Goal: Transaction & Acquisition: Purchase product/service

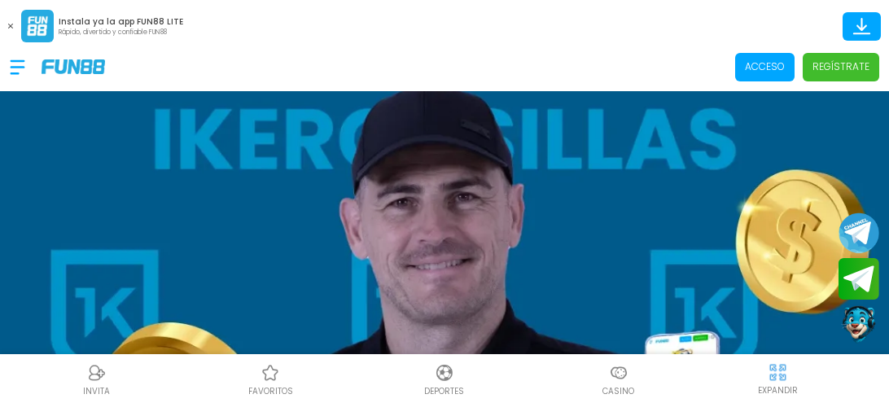
click at [748, 77] on span "Acceso" at bounding box center [764, 67] width 59 height 29
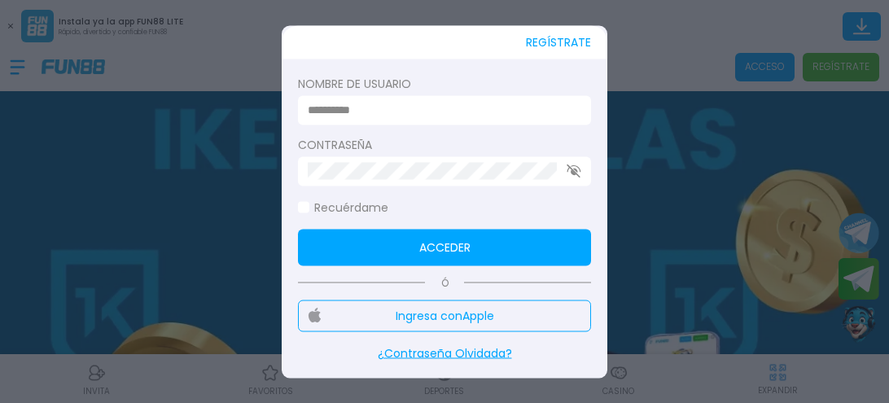
type input "**********"
click at [748, 77] on div at bounding box center [444, 201] width 889 height 403
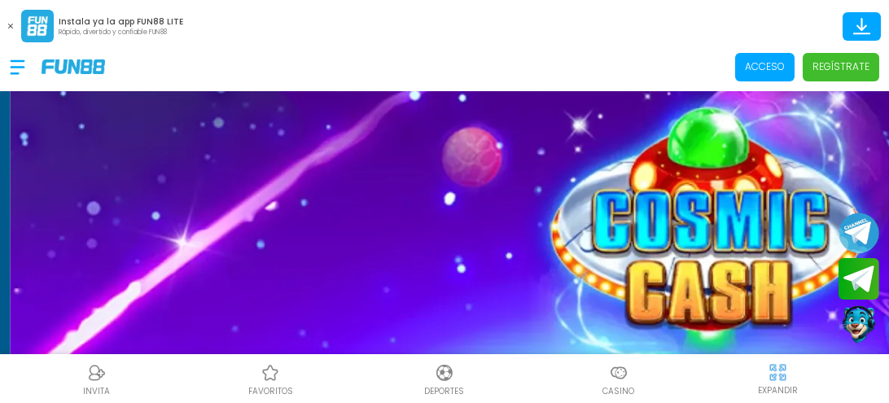
click at [775, 75] on span "Acceso" at bounding box center [764, 67] width 59 height 29
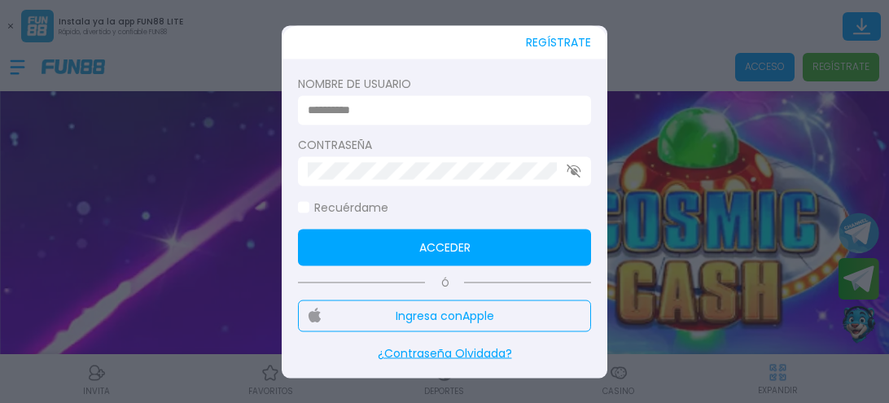
type input "**********"
click at [305, 207] on span at bounding box center [303, 207] width 11 height 11
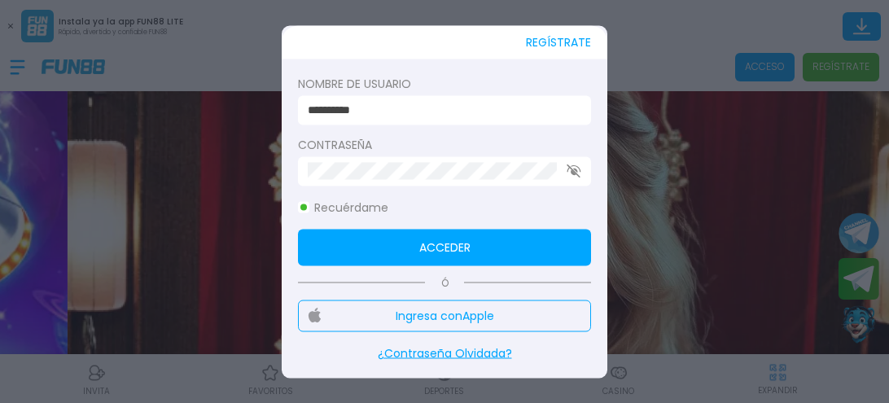
click at [321, 235] on button "Acceder" at bounding box center [444, 247] width 293 height 37
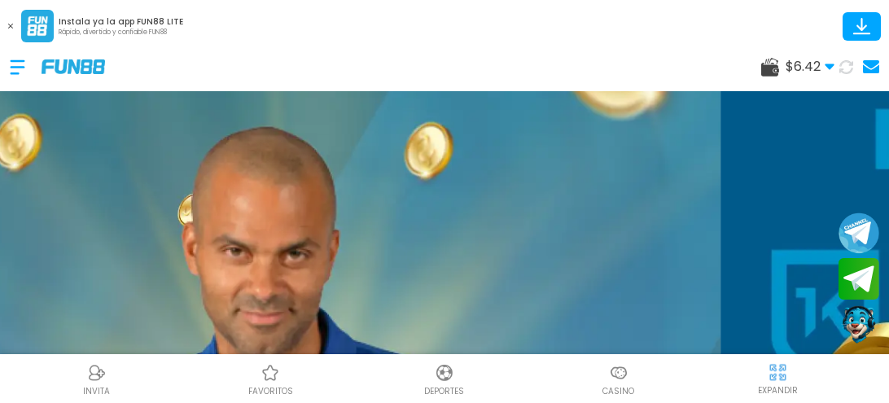
click at [10, 31] on button at bounding box center [10, 25] width 21 height 21
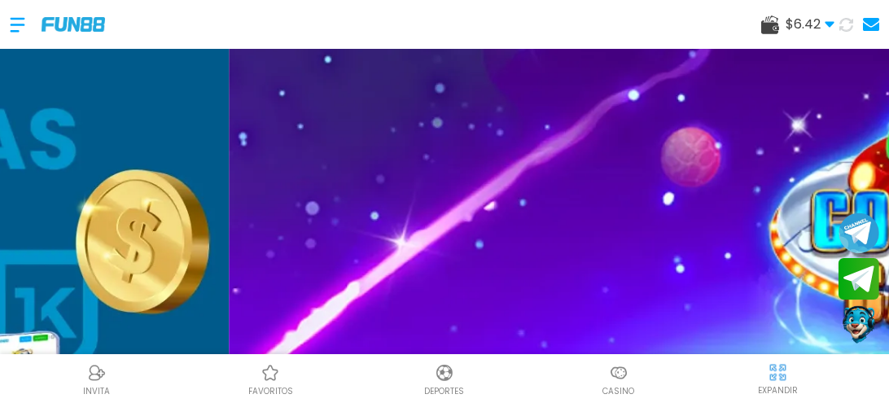
click at [613, 381] on img at bounding box center [619, 373] width 20 height 20
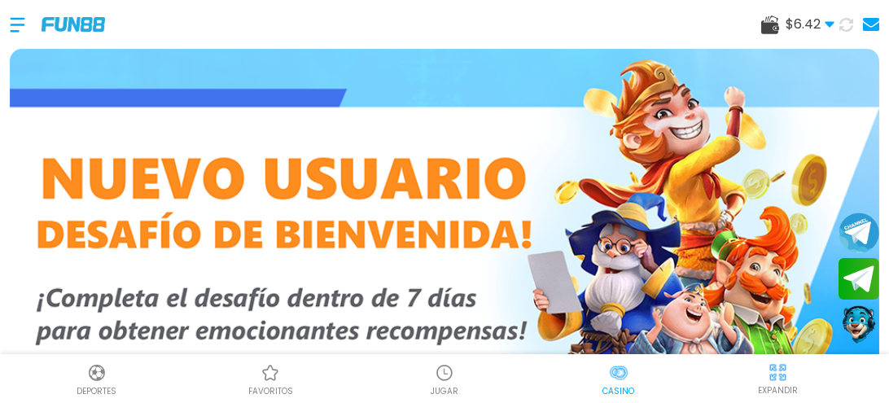
click at [448, 375] on img at bounding box center [445, 373] width 20 height 20
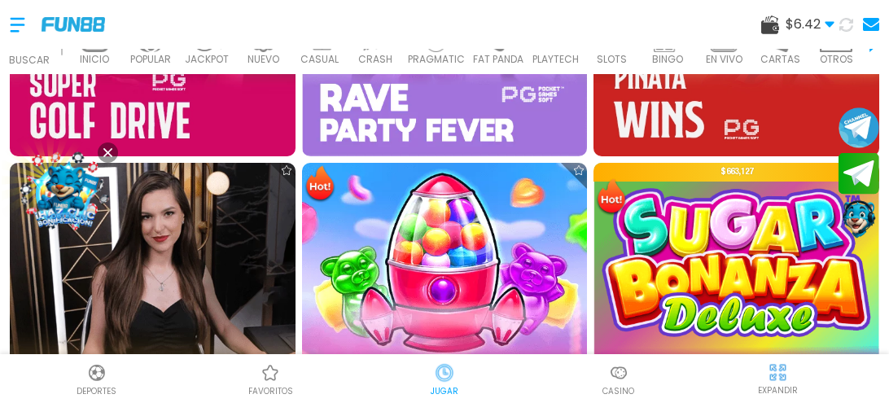
scroll to position [1403, 0]
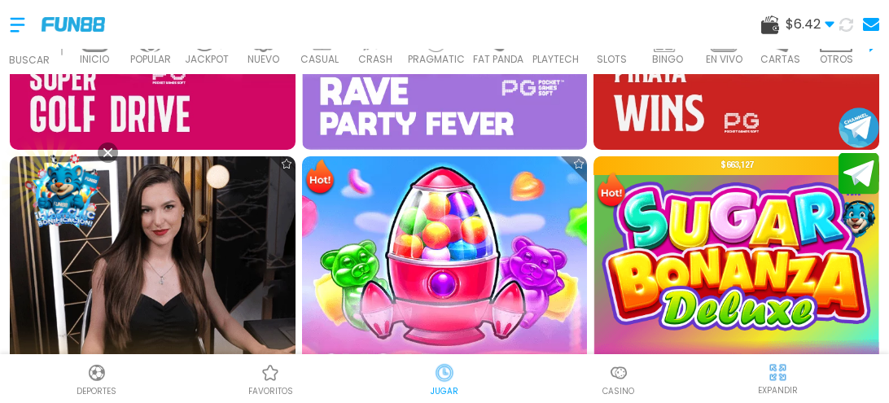
click at [485, 260] on img at bounding box center [445, 299] width 286 height 286
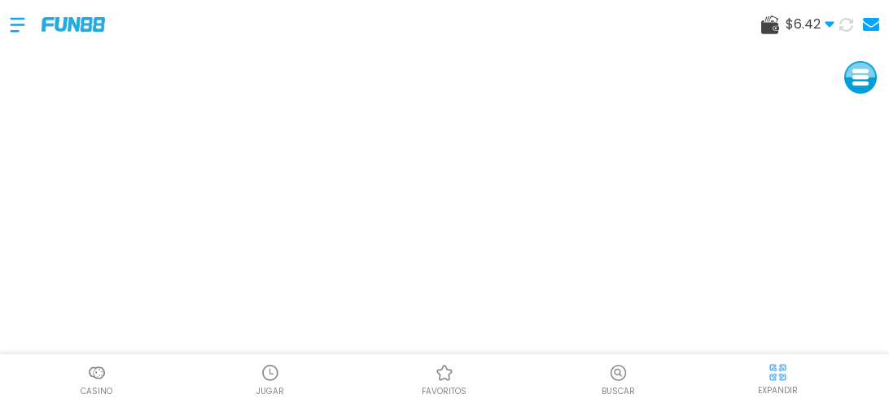
click at [783, 375] on img at bounding box center [778, 372] width 20 height 20
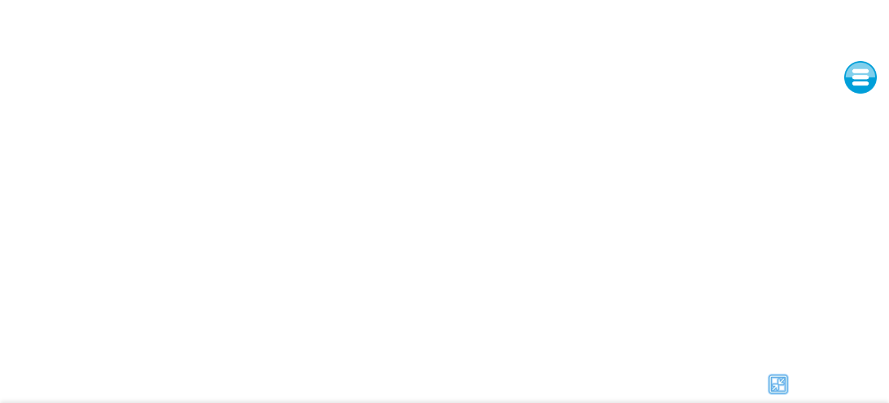
scroll to position [49, 0]
click at [780, 388] on img at bounding box center [778, 384] width 24 height 24
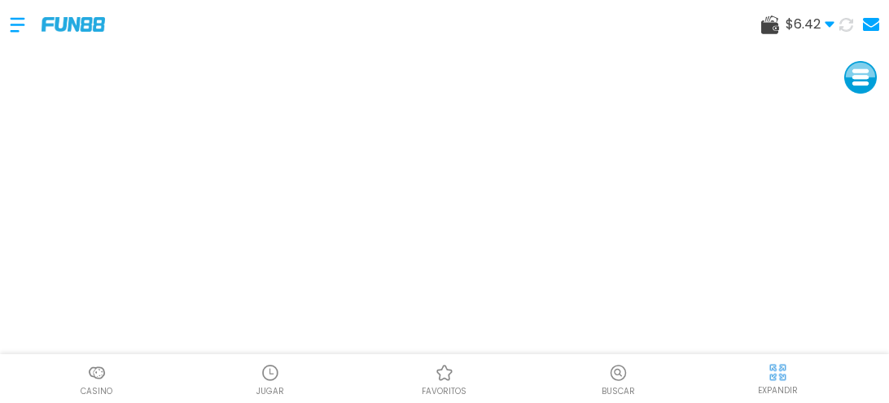
scroll to position [0, 0]
click at [863, 86] on button at bounding box center [861, 77] width 33 height 33
